Goal: Information Seeking & Learning: Learn about a topic

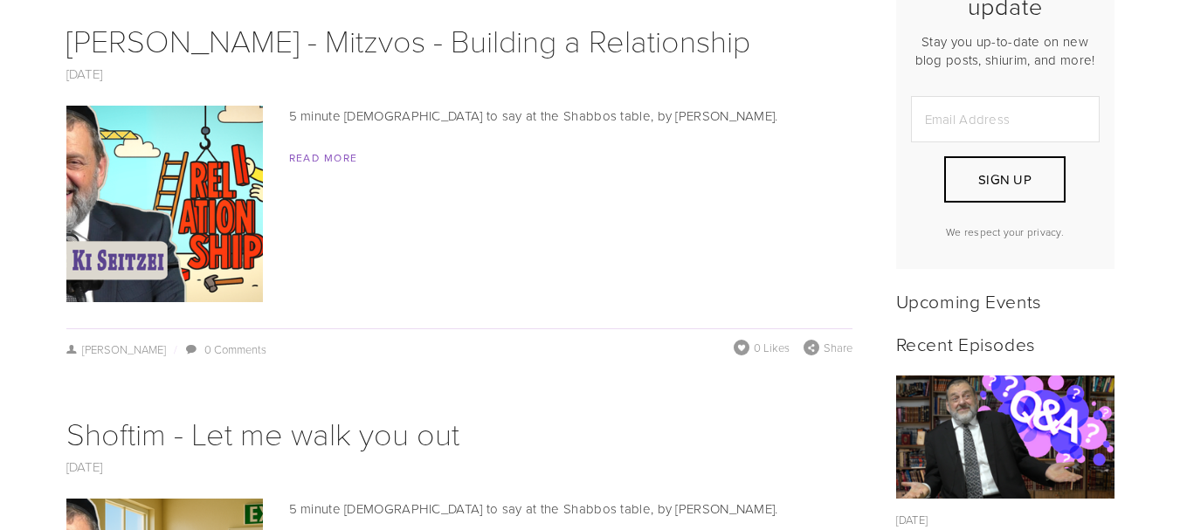
scroll to position [611, 0]
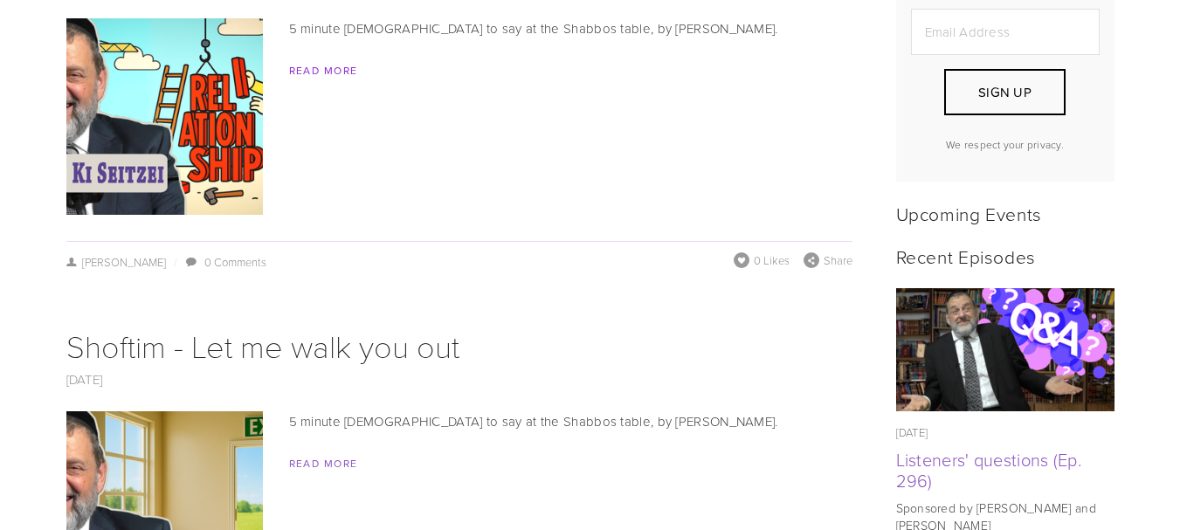
click at [335, 68] on link "Read More" at bounding box center [323, 70] width 69 height 15
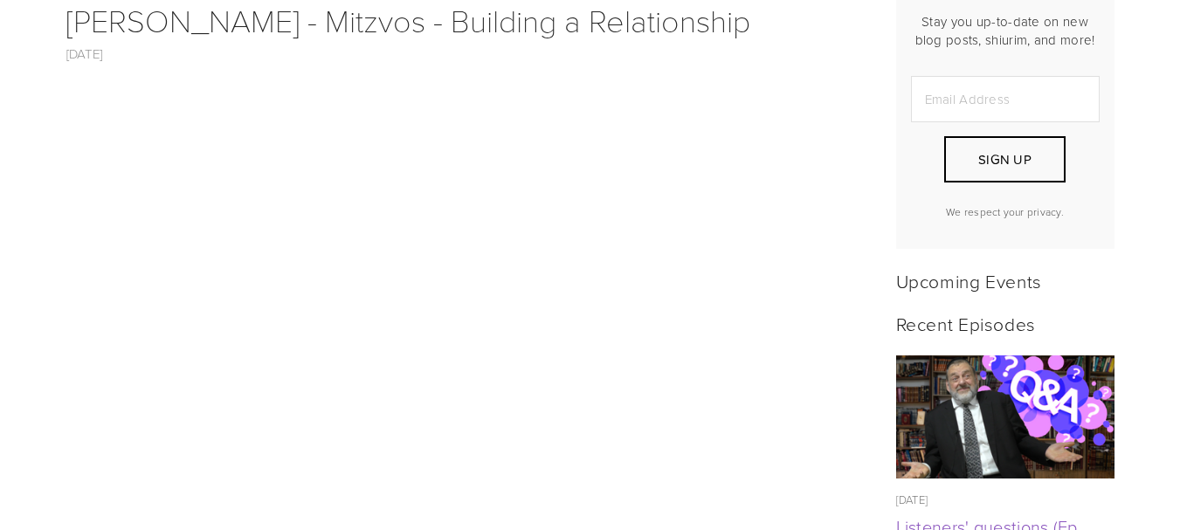
scroll to position [631, 0]
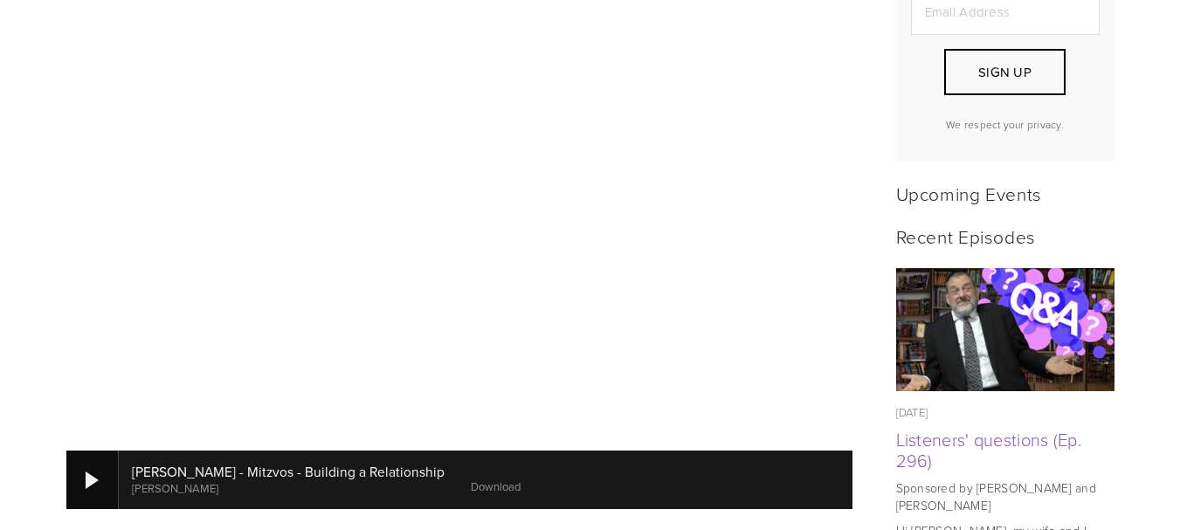
click at [93, 470] on div at bounding box center [92, 480] width 52 height 58
